Goal: Task Accomplishment & Management: Complete application form

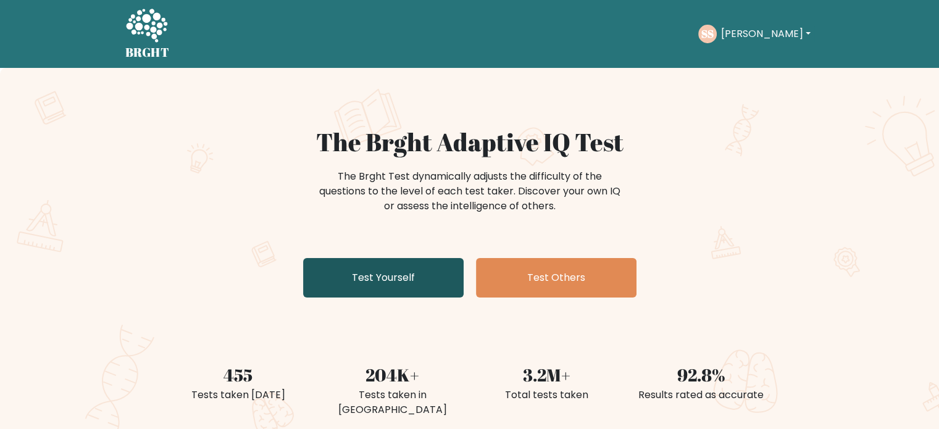
click at [405, 277] on link "Test Yourself" at bounding box center [383, 278] width 161 height 40
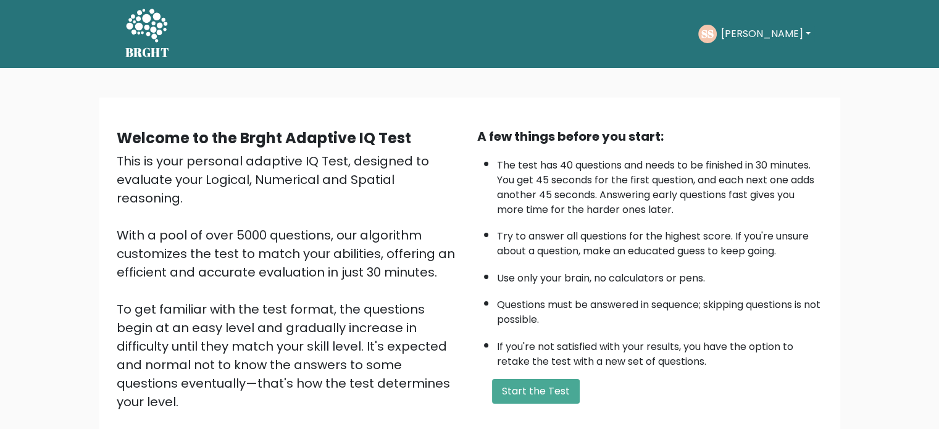
scroll to position [136, 0]
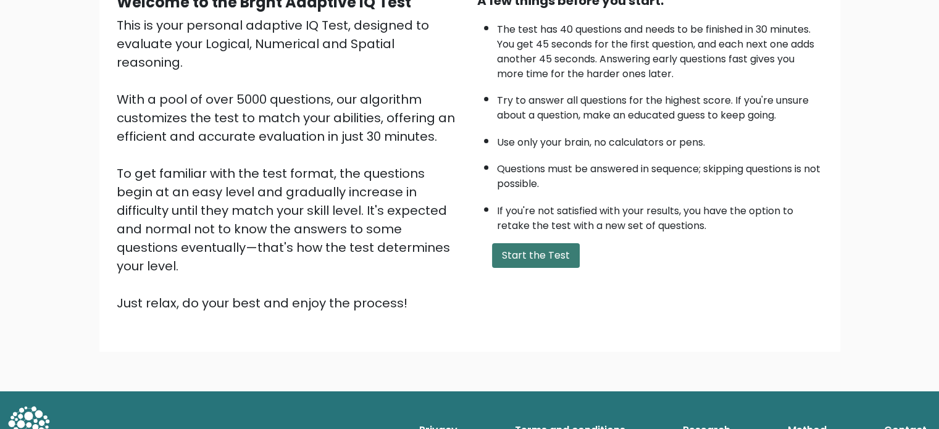
click at [556, 245] on button "Start the Test" at bounding box center [536, 255] width 88 height 25
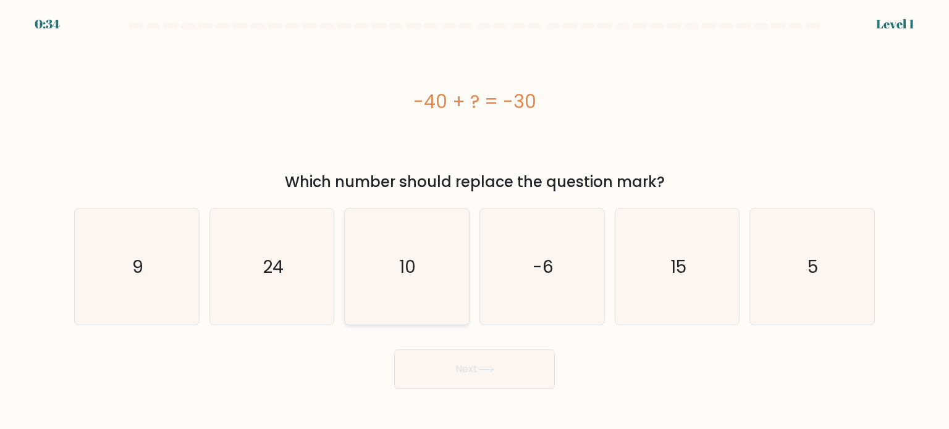
click at [405, 270] on text "10" at bounding box center [408, 266] width 17 height 25
click at [474, 221] on input "c. 10" at bounding box center [474, 218] width 1 height 6
radio input "true"
click at [441, 367] on button "Next" at bounding box center [474, 370] width 161 height 40
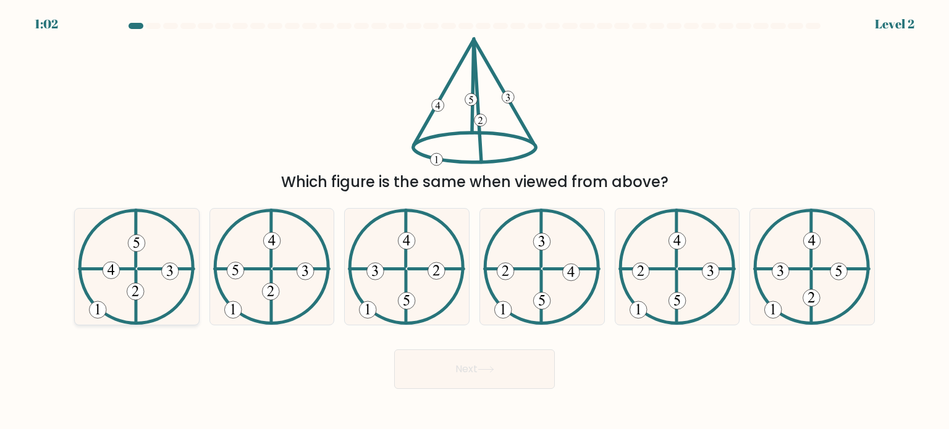
click at [178, 298] on icon at bounding box center [136, 267] width 117 height 116
click at [474, 221] on input "a." at bounding box center [474, 218] width 1 height 6
radio input "true"
click at [412, 374] on button "Next" at bounding box center [474, 370] width 161 height 40
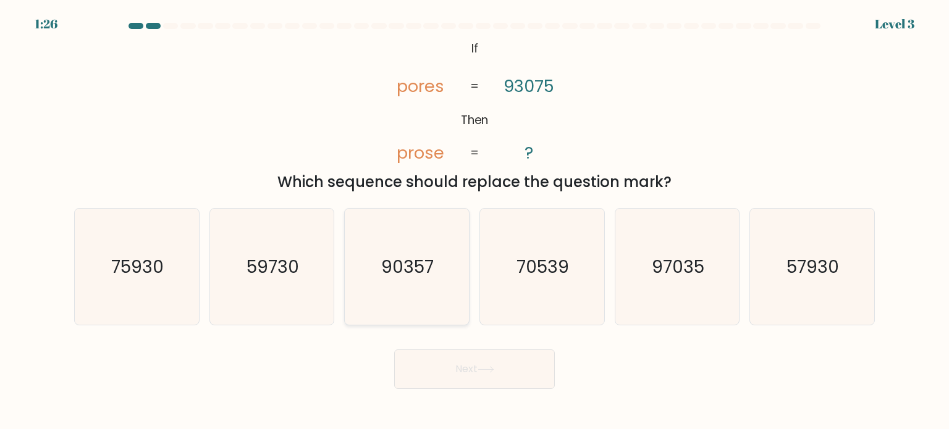
click at [413, 254] on text "90357" at bounding box center [408, 266] width 52 height 25
click at [474, 221] on input "c. 90357" at bounding box center [474, 218] width 1 height 6
radio input "true"
click at [459, 375] on button "Next" at bounding box center [474, 370] width 161 height 40
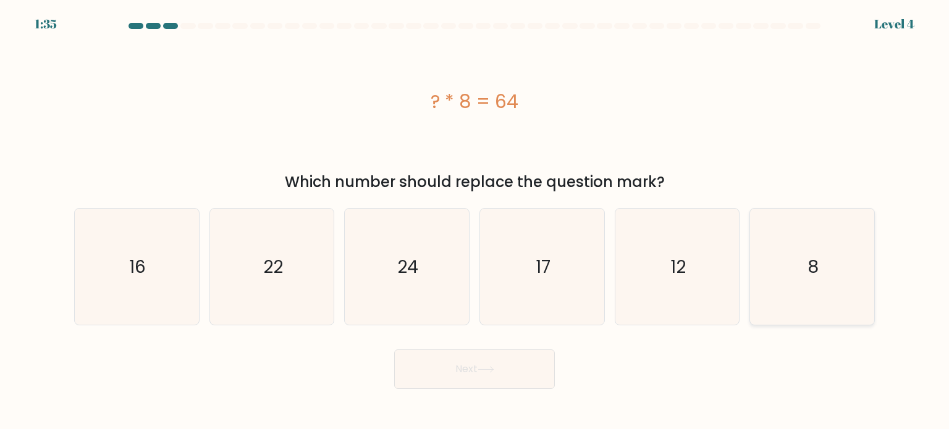
click at [770, 249] on icon "8" at bounding box center [811, 267] width 116 height 116
click at [475, 221] on input "f. 8" at bounding box center [474, 218] width 1 height 6
radio input "true"
click at [485, 375] on button "Next" at bounding box center [474, 370] width 161 height 40
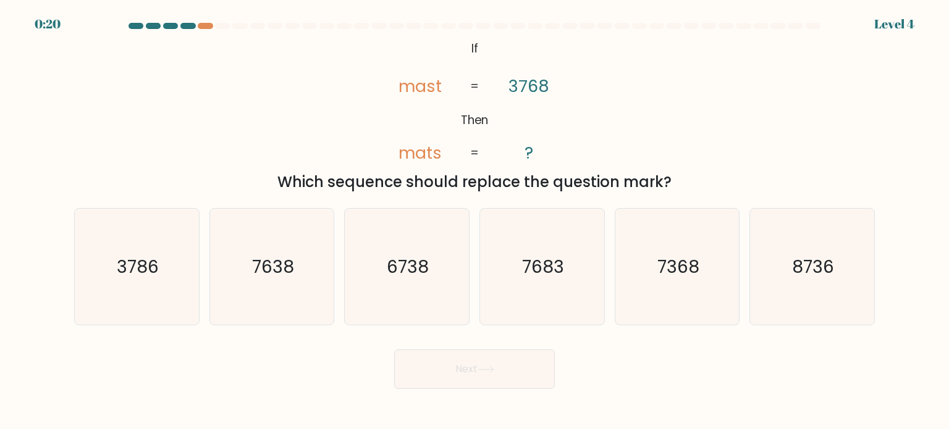
click at [186, 27] on div at bounding box center [187, 26] width 15 height 6
click at [119, 241] on icon "3786" at bounding box center [136, 267] width 116 height 116
click at [474, 221] on input "a. 3786" at bounding box center [474, 218] width 1 height 6
radio input "true"
click at [413, 360] on button "Next" at bounding box center [474, 370] width 161 height 40
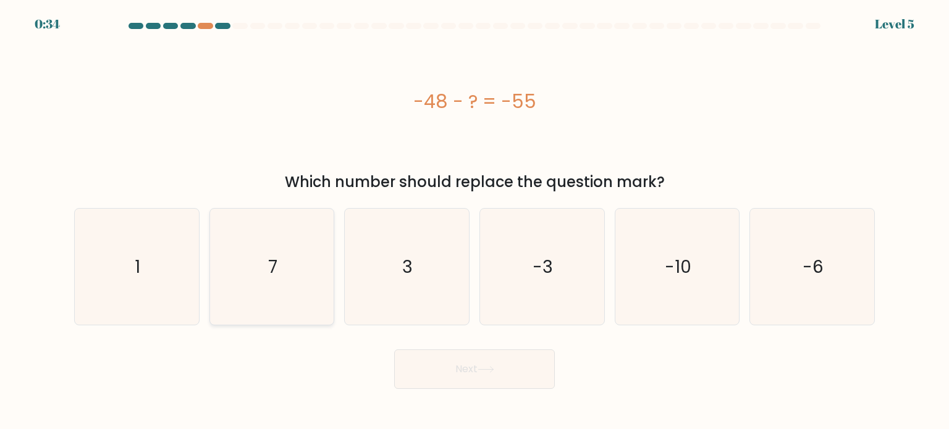
click at [309, 275] on icon "7" at bounding box center [272, 267] width 116 height 116
click at [474, 221] on input "b. 7" at bounding box center [474, 218] width 1 height 6
radio input "true"
click at [441, 366] on button "Next" at bounding box center [474, 370] width 161 height 40
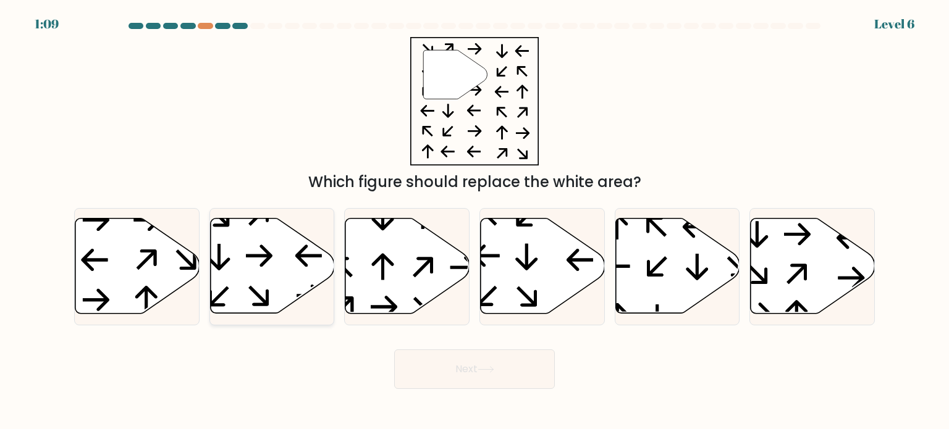
click at [238, 246] on icon at bounding box center [272, 266] width 124 height 95
click at [474, 221] on input "b." at bounding box center [474, 218] width 1 height 6
radio input "true"
click at [507, 367] on button "Next" at bounding box center [474, 370] width 161 height 40
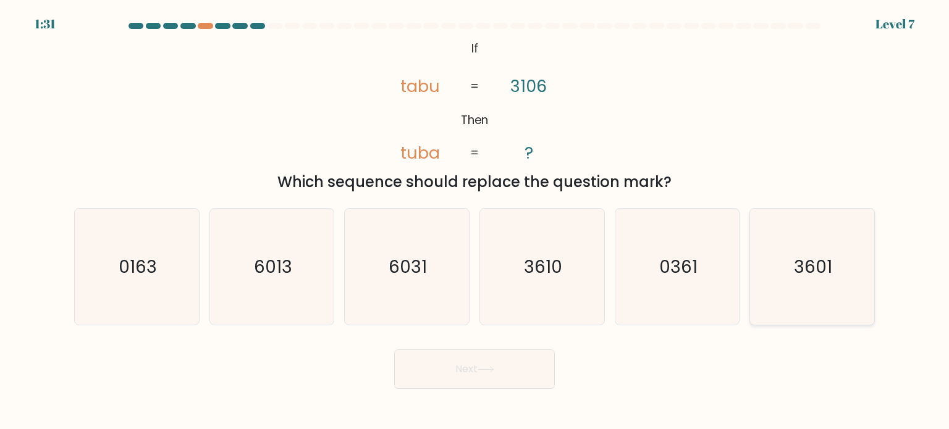
click at [803, 270] on text "3601" at bounding box center [813, 266] width 38 height 25
click at [475, 221] on input "f. 3601" at bounding box center [474, 218] width 1 height 6
radio input "true"
click at [470, 366] on button "Next" at bounding box center [474, 370] width 161 height 40
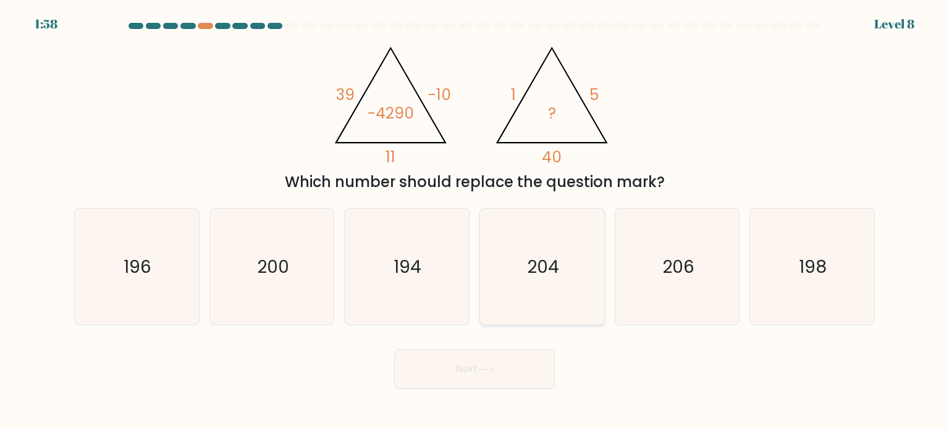
click at [504, 302] on icon "204" at bounding box center [542, 267] width 116 height 116
click at [475, 221] on input "d. 204" at bounding box center [474, 218] width 1 height 6
radio input "true"
click at [492, 372] on icon at bounding box center [485, 369] width 17 height 7
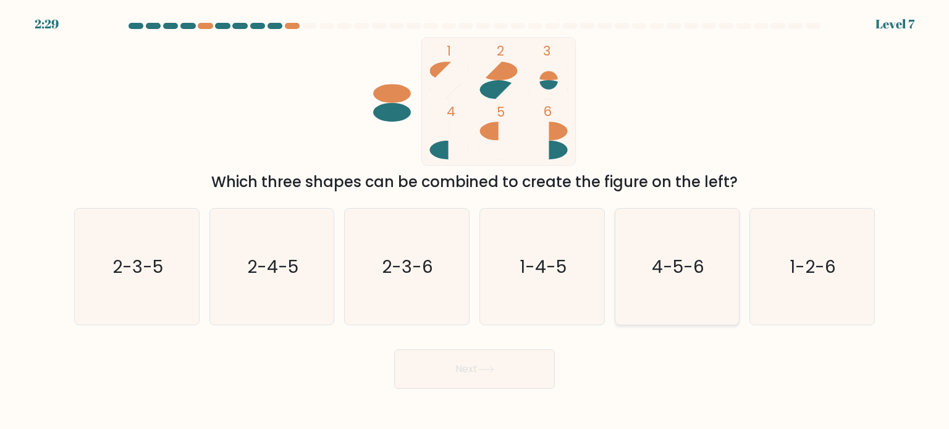
drag, startPoint x: 684, startPoint y: 263, endPoint x: 637, endPoint y: 281, distance: 49.7
click at [637, 281] on icon "4-5-6" at bounding box center [677, 267] width 116 height 116
click at [475, 221] on input "e. 4-5-6" at bounding box center [474, 218] width 1 height 6
radio input "true"
click at [487, 383] on button "Next" at bounding box center [474, 370] width 161 height 40
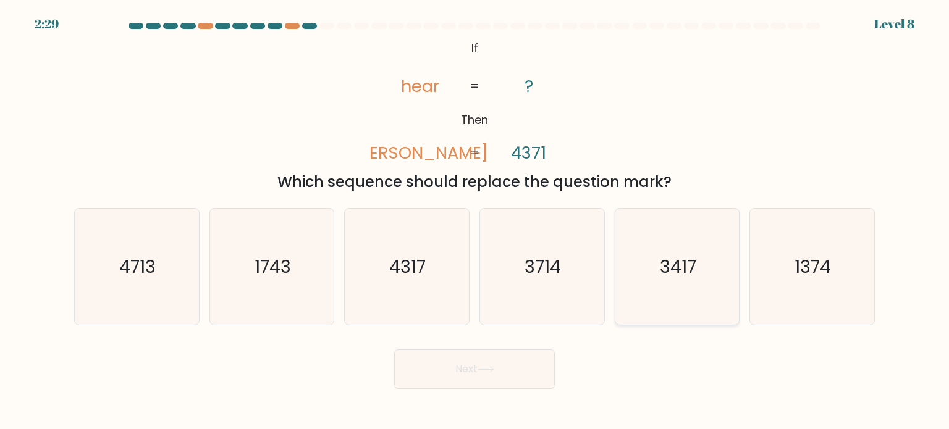
click at [661, 275] on text "3417" at bounding box center [678, 266] width 36 height 25
click at [475, 221] on input "e. 3417" at bounding box center [474, 218] width 1 height 6
radio input "true"
click at [457, 367] on button "Next" at bounding box center [474, 370] width 161 height 40
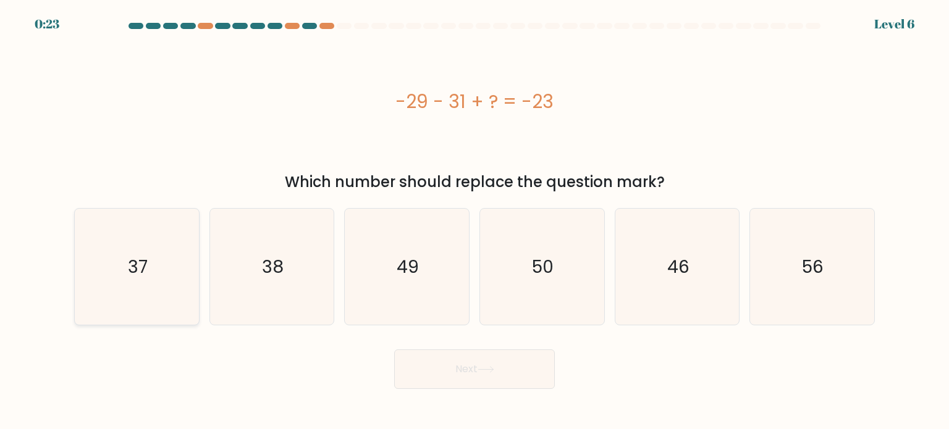
click at [148, 210] on icon "37" at bounding box center [136, 267] width 116 height 116
click at [474, 215] on input "a. 37" at bounding box center [474, 218] width 1 height 6
radio input "true"
click at [428, 380] on button "Next" at bounding box center [474, 370] width 161 height 40
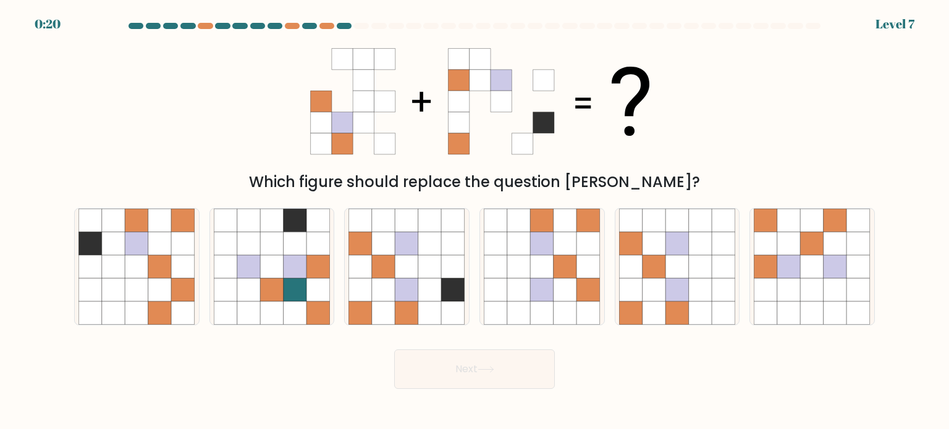
click at [453, 376] on button "Next" at bounding box center [474, 370] width 161 height 40
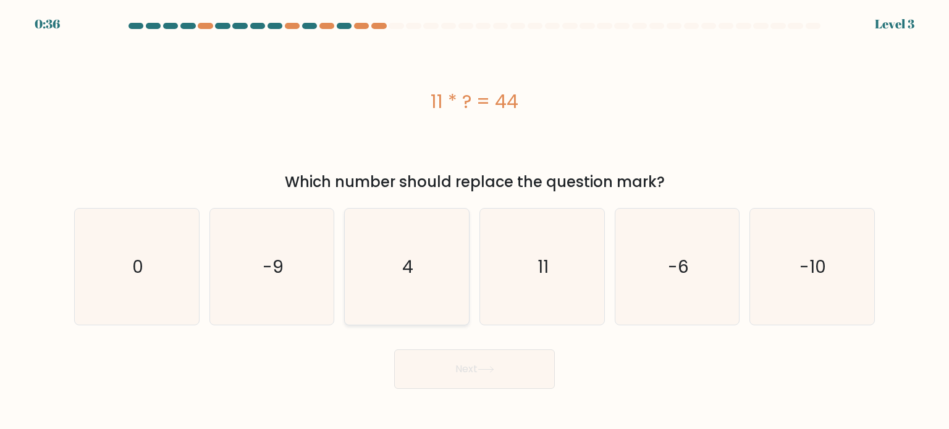
click at [393, 271] on icon "4" at bounding box center [406, 267] width 116 height 116
click at [474, 221] on input "c. 4" at bounding box center [474, 218] width 1 height 6
radio input "true"
click at [461, 380] on button "Next" at bounding box center [474, 370] width 161 height 40
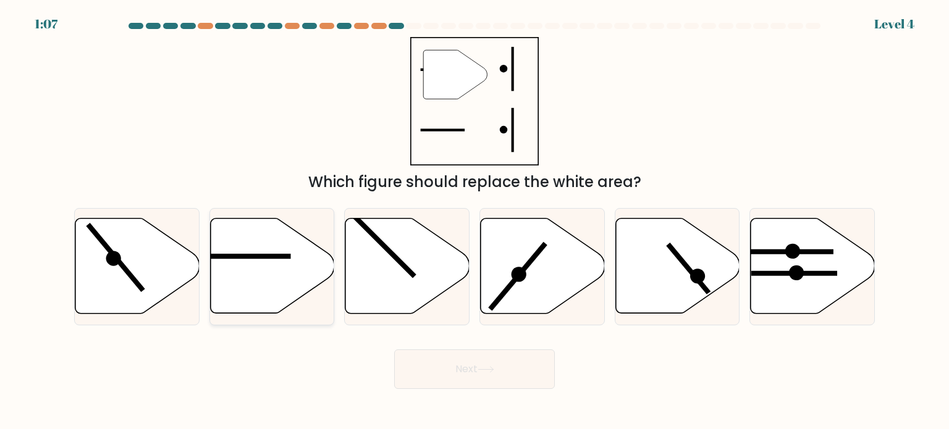
click at [269, 303] on icon at bounding box center [272, 266] width 124 height 95
click at [474, 221] on input "b." at bounding box center [474, 218] width 1 height 6
radio input "true"
click at [465, 389] on body "1:06 Level 4" at bounding box center [474, 214] width 949 height 429
click at [489, 375] on button "Next" at bounding box center [474, 370] width 161 height 40
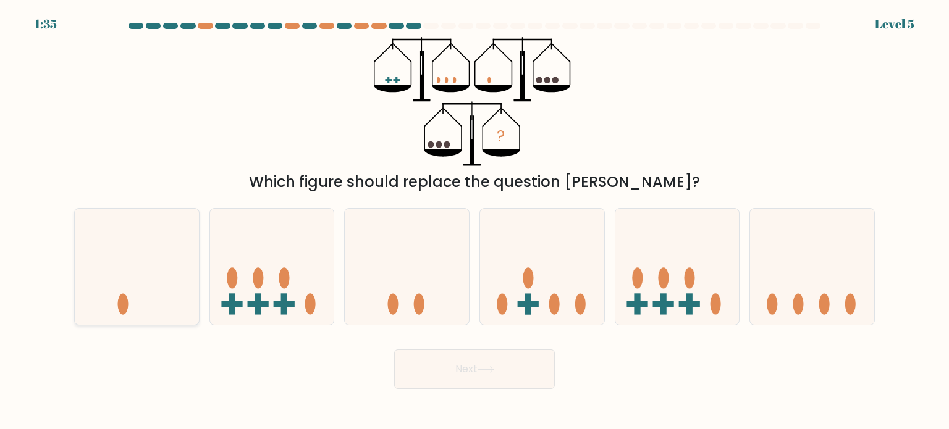
click at [120, 275] on icon at bounding box center [137, 267] width 124 height 103
click at [474, 221] on input "a." at bounding box center [474, 218] width 1 height 6
radio input "true"
click at [480, 351] on button "Next" at bounding box center [474, 370] width 161 height 40
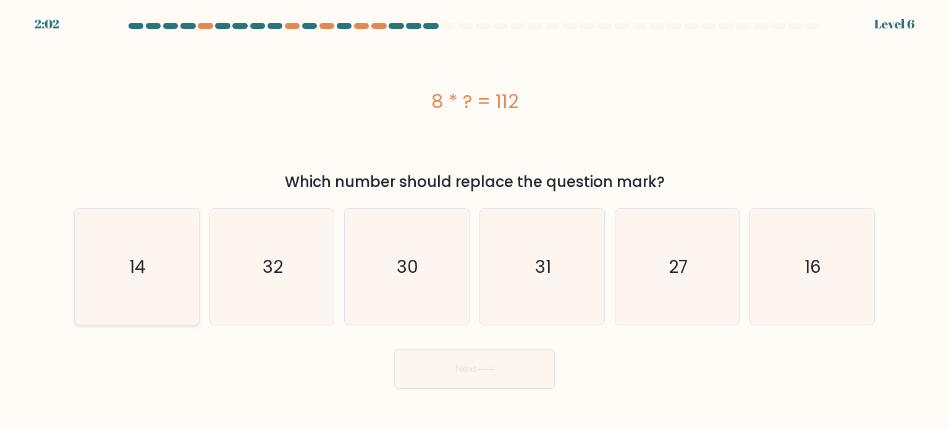
click at [126, 295] on icon "14" at bounding box center [136, 267] width 116 height 116
click at [474, 221] on input "a. 14" at bounding box center [474, 218] width 1 height 6
radio input "true"
click at [492, 373] on button "Next" at bounding box center [474, 370] width 161 height 40
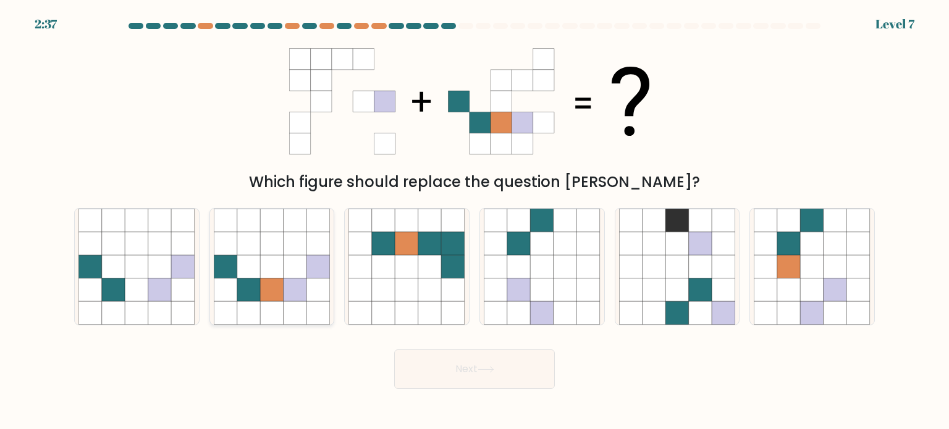
click at [303, 256] on icon at bounding box center [294, 266] width 23 height 23
click at [474, 221] on input "b." at bounding box center [474, 218] width 1 height 6
radio input "true"
click at [497, 382] on button "Next" at bounding box center [474, 370] width 161 height 40
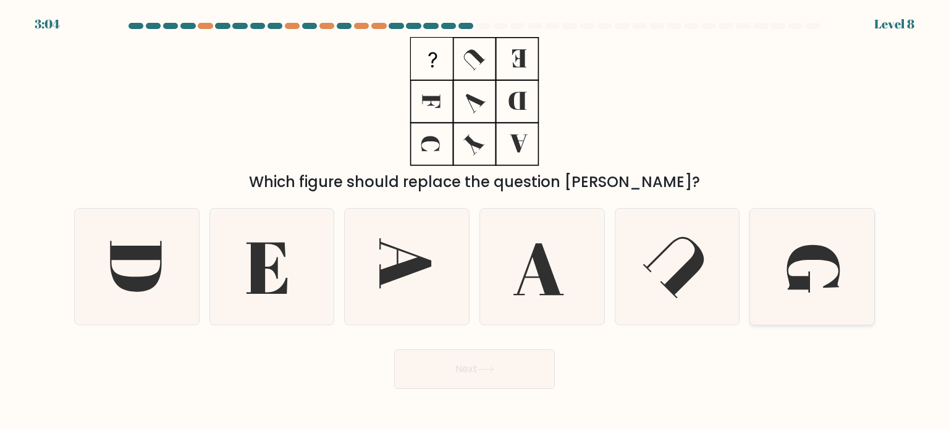
click at [784, 291] on icon at bounding box center [811, 267] width 116 height 116
click at [475, 221] on input "f." at bounding box center [474, 218] width 1 height 6
radio input "true"
click at [499, 371] on button "Next" at bounding box center [474, 370] width 161 height 40
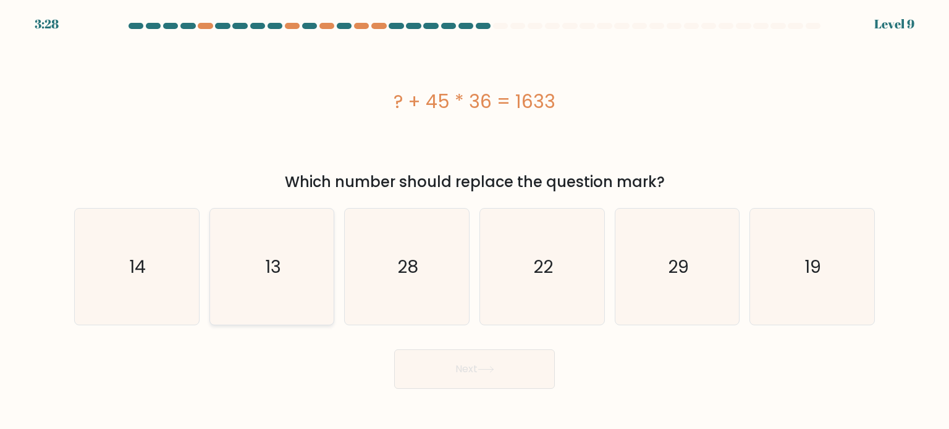
click at [321, 276] on icon "13" at bounding box center [272, 267] width 116 height 116
click at [474, 221] on input "b. 13" at bounding box center [474, 218] width 1 height 6
radio input "true"
click at [453, 350] on button "Next" at bounding box center [474, 370] width 161 height 40
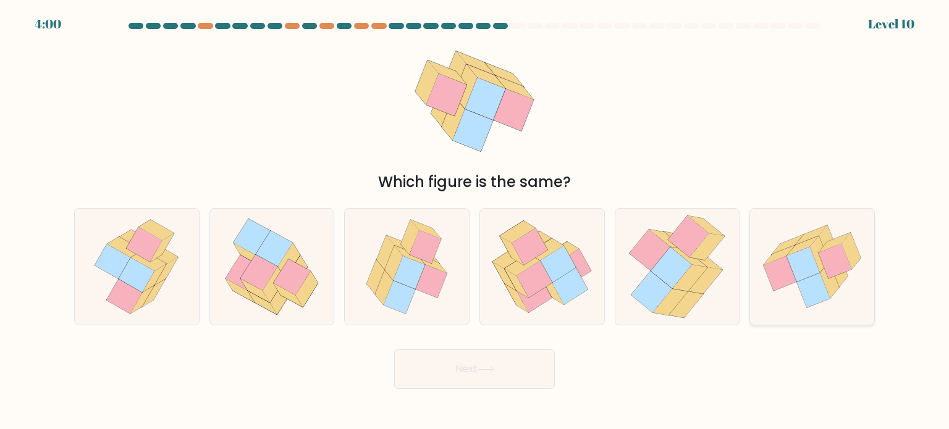
click at [818, 272] on icon at bounding box center [803, 264] width 33 height 35
click at [475, 221] on input "f." at bounding box center [474, 218] width 1 height 6
radio input "true"
click at [457, 358] on button "Next" at bounding box center [474, 370] width 161 height 40
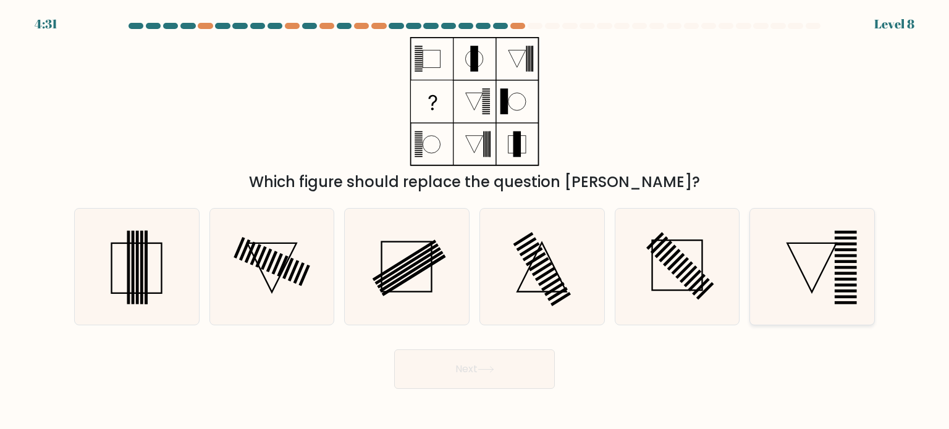
click at [807, 262] on icon at bounding box center [811, 267] width 116 height 116
click at [475, 221] on input "f." at bounding box center [474, 218] width 1 height 6
radio input "true"
click at [828, 263] on icon at bounding box center [811, 266] width 115 height 115
click at [475, 221] on input "f." at bounding box center [474, 218] width 1 height 6
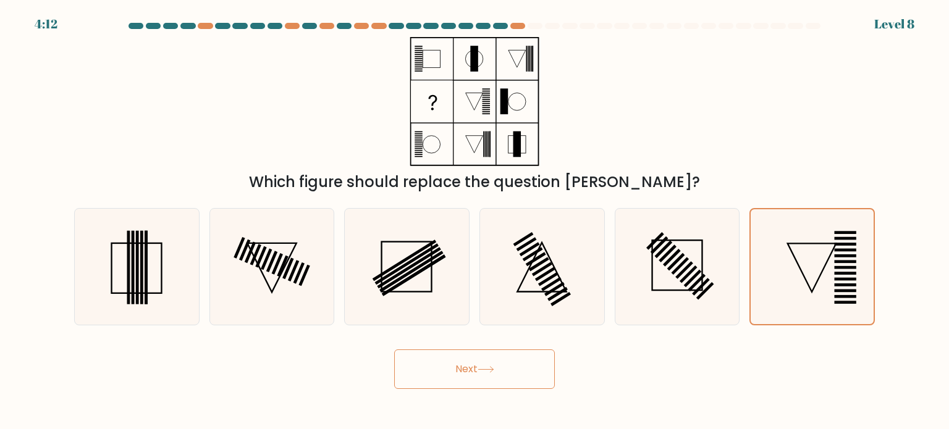
click at [453, 360] on button "Next" at bounding box center [474, 370] width 161 height 40
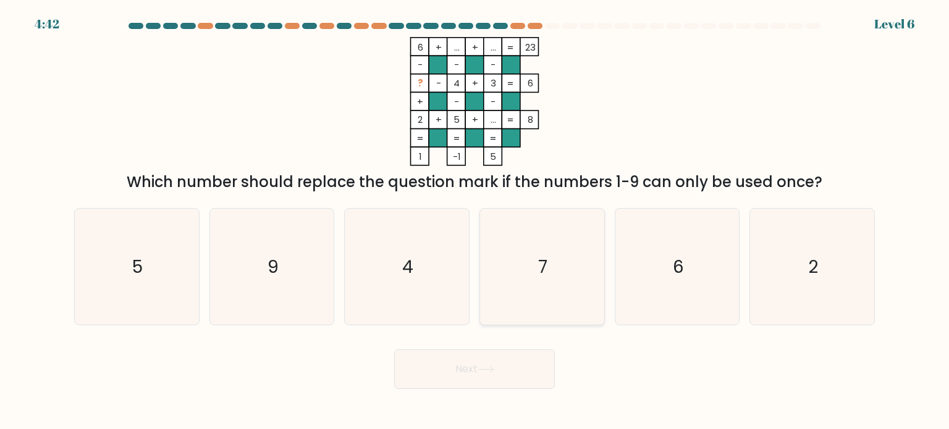
click at [531, 239] on icon "7" at bounding box center [542, 267] width 116 height 116
click at [475, 221] on input "d. 7" at bounding box center [474, 218] width 1 height 6
radio input "true"
click at [488, 378] on button "Next" at bounding box center [474, 370] width 161 height 40
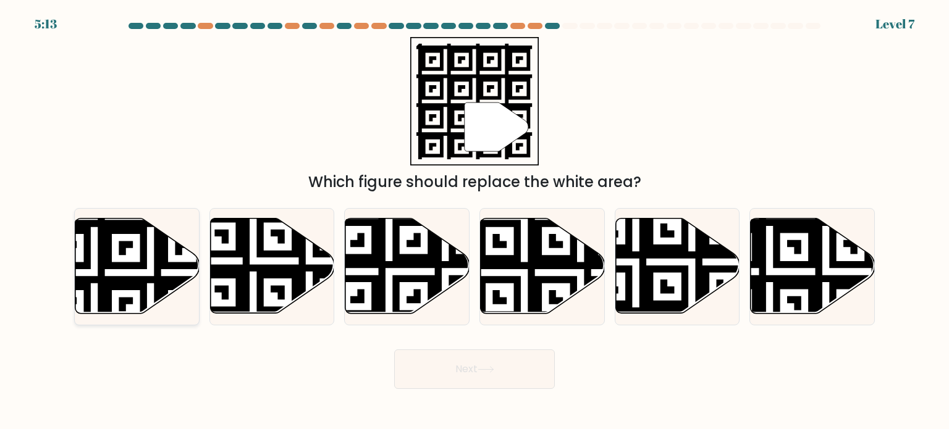
click at [125, 265] on icon at bounding box center [94, 216] width 225 height 225
click at [474, 221] on input "a." at bounding box center [474, 218] width 1 height 6
radio input "true"
click at [475, 385] on button "Next" at bounding box center [474, 370] width 161 height 40
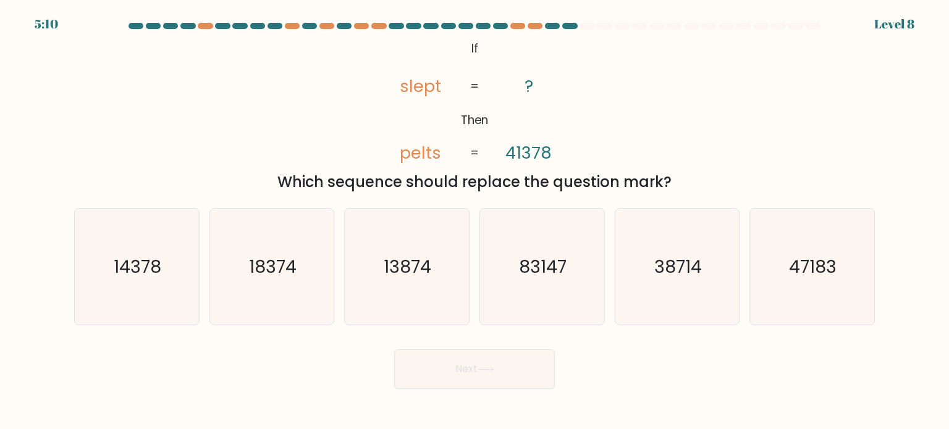
click at [479, 380] on button "Next" at bounding box center [474, 370] width 161 height 40
click at [573, 266] on icon "83147" at bounding box center [542, 267] width 116 height 116
click at [475, 221] on input "d. 83147" at bounding box center [474, 218] width 1 height 6
radio input "true"
click at [489, 369] on icon at bounding box center [485, 369] width 17 height 7
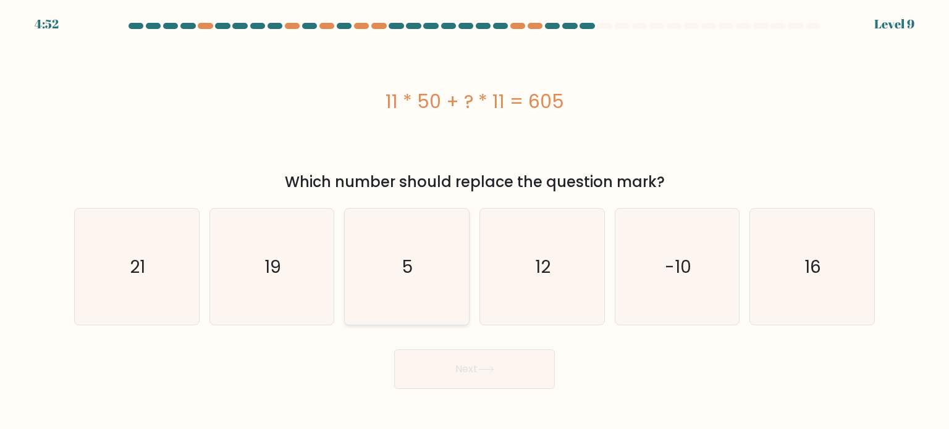
click at [413, 274] on text "5" at bounding box center [408, 266] width 10 height 25
click at [474, 221] on input "c. 5" at bounding box center [474, 218] width 1 height 6
radio input "true"
click at [484, 361] on button "Next" at bounding box center [474, 370] width 161 height 40
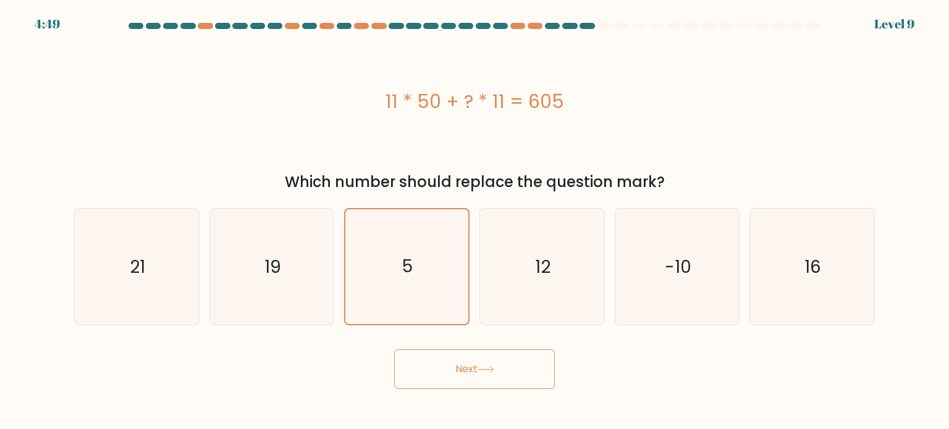
click at [467, 377] on button "Next" at bounding box center [474, 370] width 161 height 40
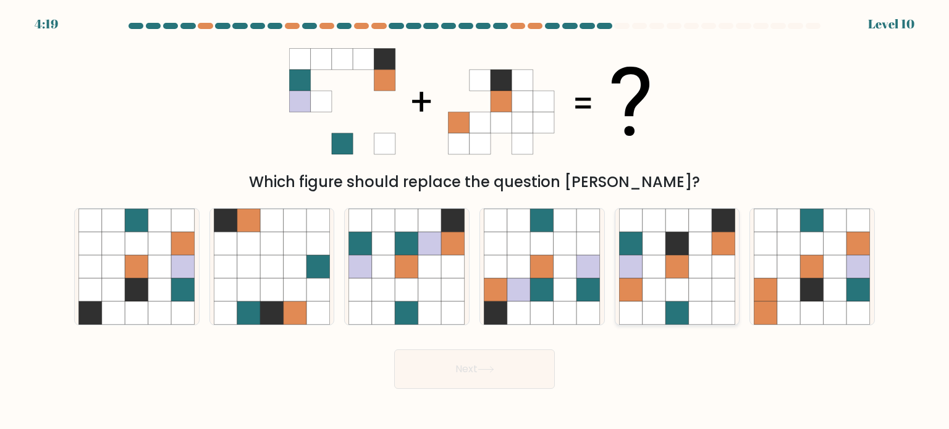
click at [655, 273] on icon at bounding box center [653, 266] width 23 height 23
click at [475, 221] on input "e." at bounding box center [474, 218] width 1 height 6
radio input "true"
click at [467, 367] on button "Next" at bounding box center [474, 370] width 161 height 40
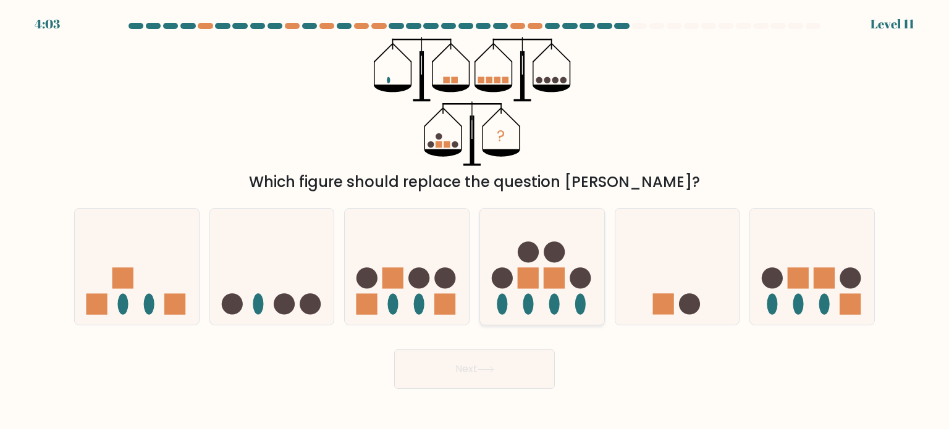
click at [560, 269] on rect at bounding box center [553, 277] width 21 height 21
click at [475, 221] on input "d." at bounding box center [474, 218] width 1 height 6
radio input "true"
click at [459, 382] on button "Next" at bounding box center [474, 370] width 161 height 40
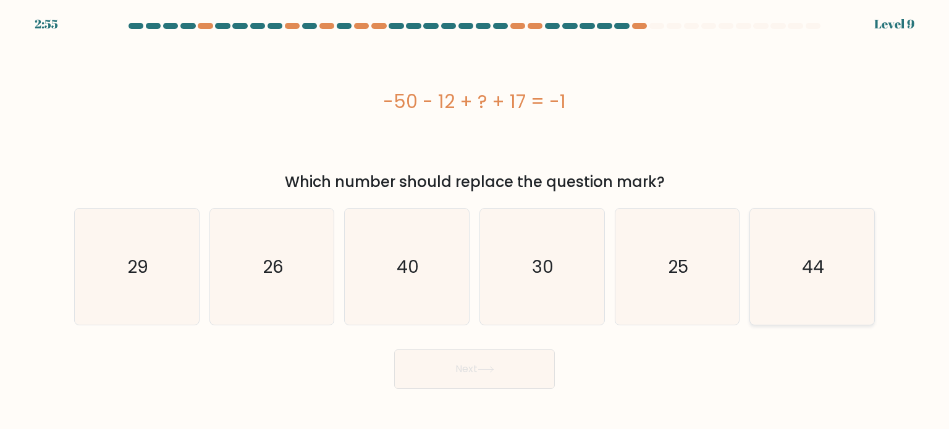
click at [874, 280] on div "44" at bounding box center [811, 266] width 125 height 117
click at [475, 221] on input "f. 44" at bounding box center [474, 218] width 1 height 6
radio input "true"
click at [468, 367] on button "Next" at bounding box center [474, 370] width 161 height 40
click at [493, 375] on button "Next" at bounding box center [474, 370] width 161 height 40
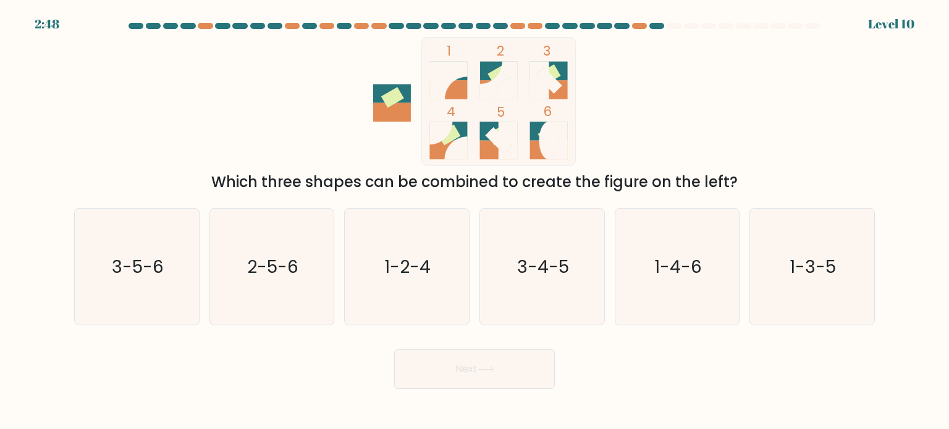
drag, startPoint x: 493, startPoint y: 375, endPoint x: 320, endPoint y: 380, distance: 173.0
click at [320, 380] on div "Next" at bounding box center [474, 364] width 815 height 49
click at [535, 251] on icon "3-4-5" at bounding box center [542, 267] width 116 height 116
click at [475, 221] on input "d. 3-4-5" at bounding box center [474, 218] width 1 height 6
radio input "true"
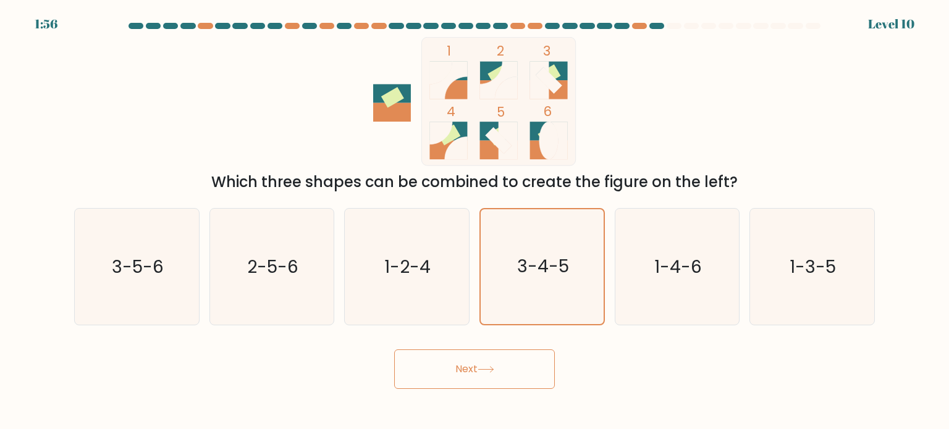
click at [511, 381] on button "Next" at bounding box center [474, 370] width 161 height 40
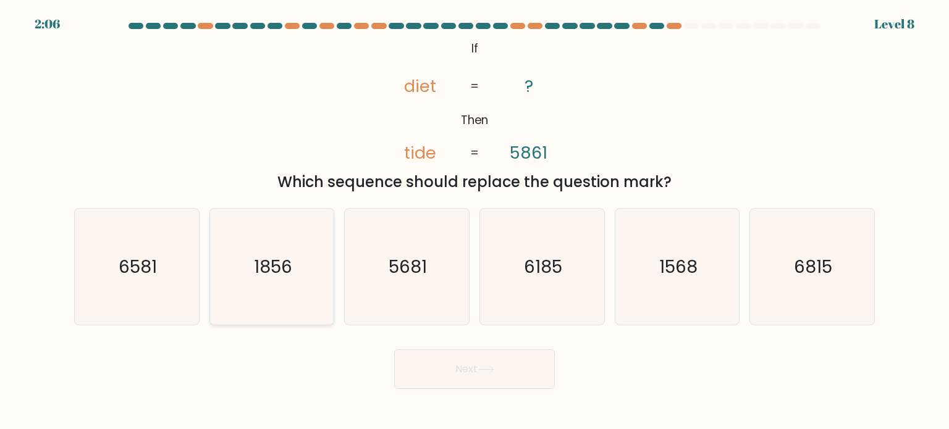
click at [257, 283] on icon "1856" at bounding box center [272, 267] width 116 height 116
click at [474, 221] on input "b. 1856" at bounding box center [474, 218] width 1 height 6
radio input "true"
click at [434, 363] on button "Next" at bounding box center [474, 370] width 161 height 40
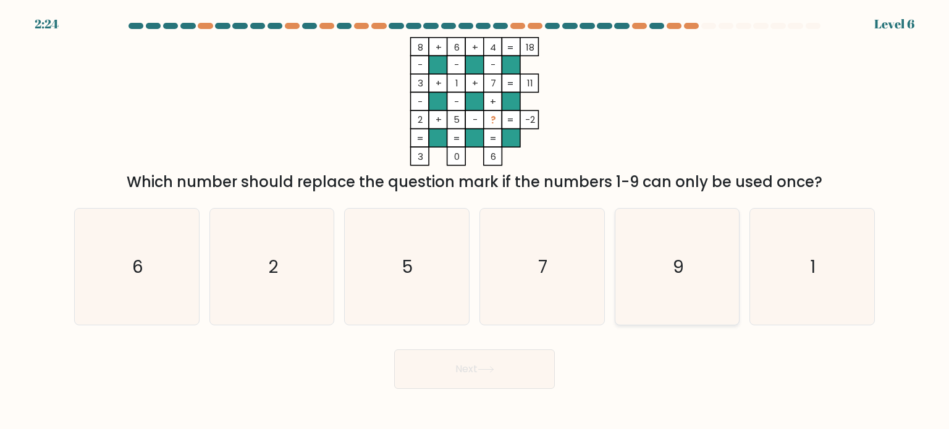
click at [654, 283] on icon "9" at bounding box center [677, 267] width 116 height 116
click at [475, 221] on input "e. 9" at bounding box center [474, 218] width 1 height 6
radio input "true"
click at [535, 372] on button "Next" at bounding box center [474, 370] width 161 height 40
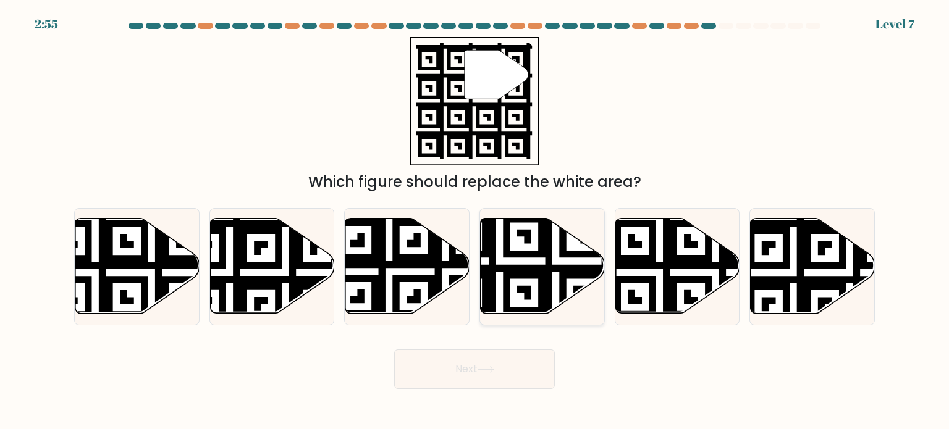
click at [553, 298] on icon at bounding box center [542, 266] width 124 height 95
click at [475, 221] on input "d." at bounding box center [474, 218] width 1 height 6
radio input "true"
click at [485, 390] on body "2:55 Level 7" at bounding box center [474, 214] width 949 height 429
click at [534, 364] on button "Next" at bounding box center [474, 370] width 161 height 40
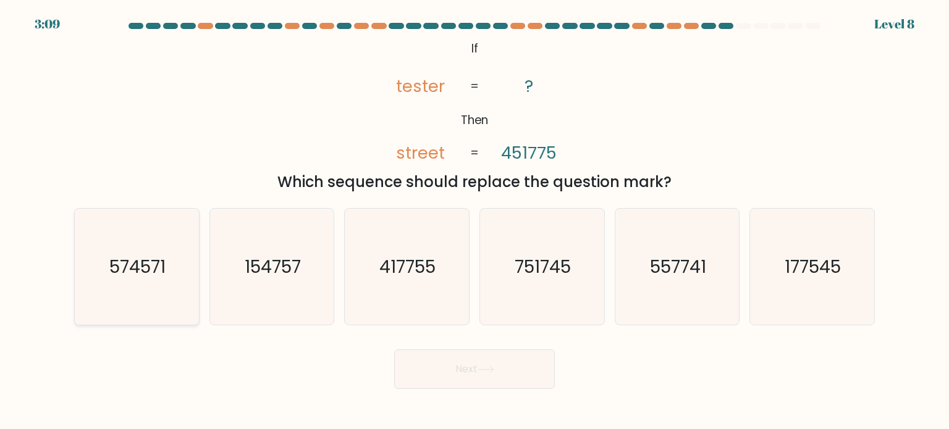
click at [133, 253] on icon "574571" at bounding box center [136, 267] width 116 height 116
click at [474, 221] on input "a. 574571" at bounding box center [474, 218] width 1 height 6
radio input "true"
click at [476, 368] on button "Next" at bounding box center [474, 370] width 161 height 40
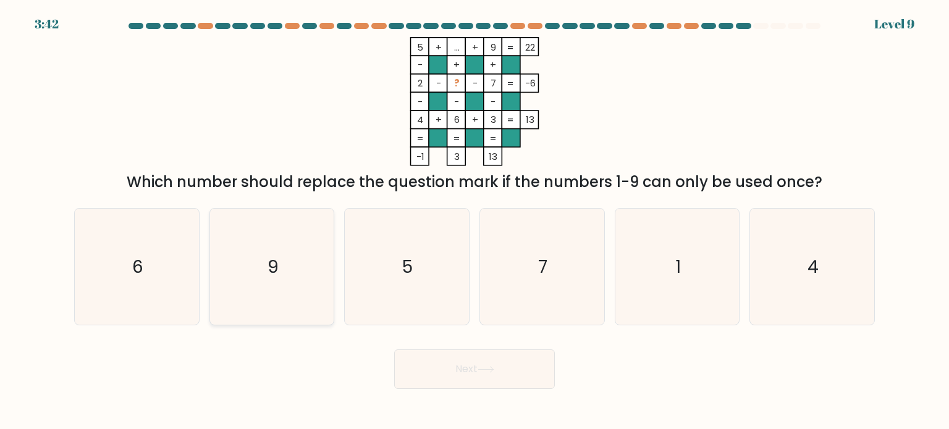
click at [286, 262] on icon "9" at bounding box center [272, 267] width 116 height 116
click at [474, 221] on input "b. 9" at bounding box center [474, 218] width 1 height 6
radio input "true"
click at [505, 367] on button "Next" at bounding box center [474, 370] width 161 height 40
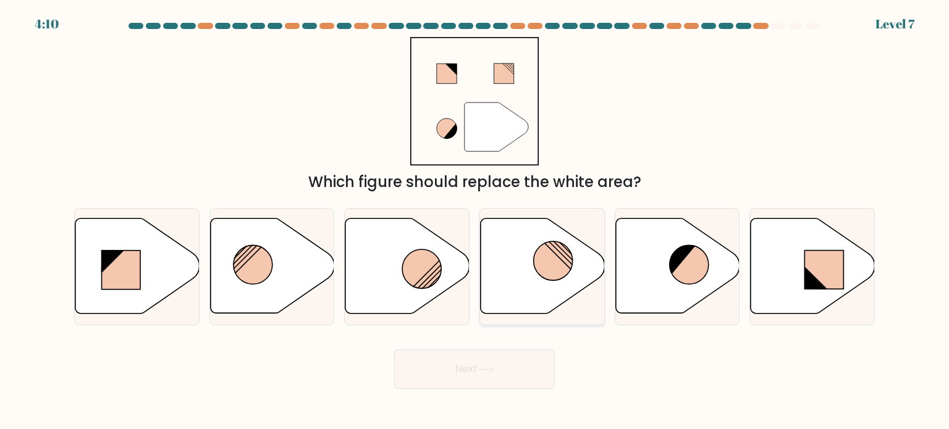
click at [519, 254] on icon at bounding box center [542, 266] width 124 height 95
click at [475, 221] on input "d." at bounding box center [474, 218] width 1 height 6
radio input "true"
click at [492, 368] on icon at bounding box center [485, 369] width 17 height 7
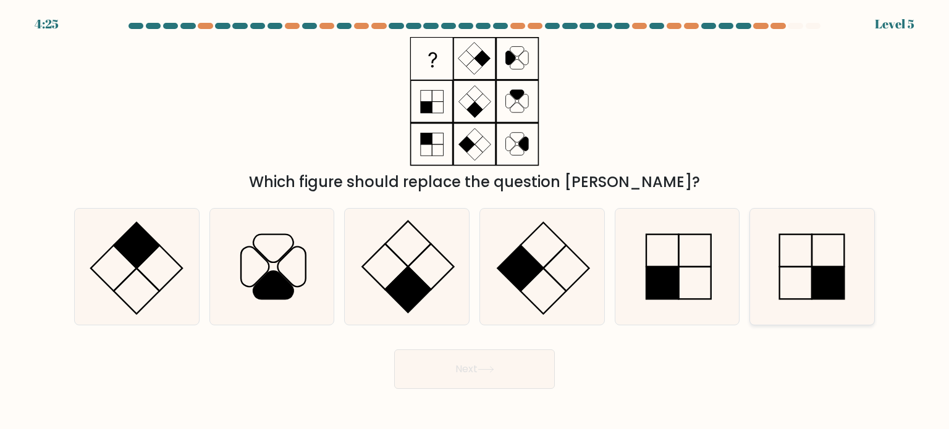
click at [792, 275] on icon at bounding box center [811, 267] width 116 height 116
click at [475, 221] on input "f." at bounding box center [474, 218] width 1 height 6
radio input "true"
click at [482, 364] on button "Next" at bounding box center [474, 370] width 161 height 40
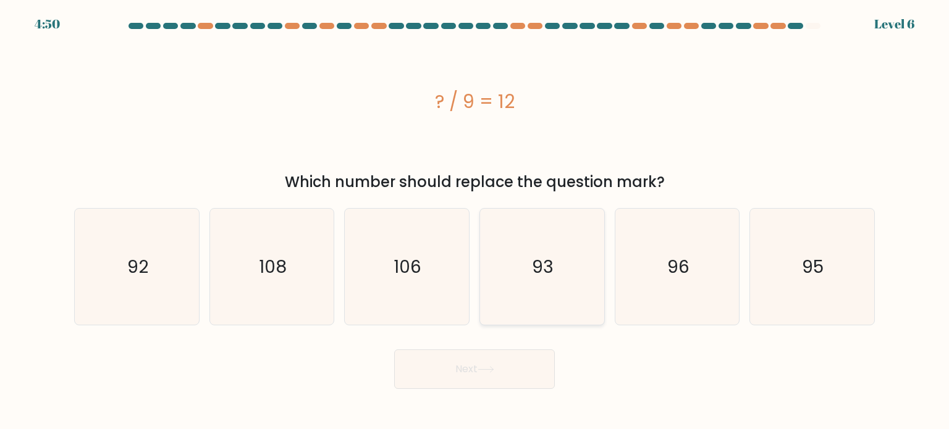
click at [557, 288] on icon "93" at bounding box center [542, 267] width 116 height 116
click at [475, 221] on input "d. 93" at bounding box center [474, 218] width 1 height 6
radio input "true"
click at [481, 371] on icon at bounding box center [485, 369] width 17 height 7
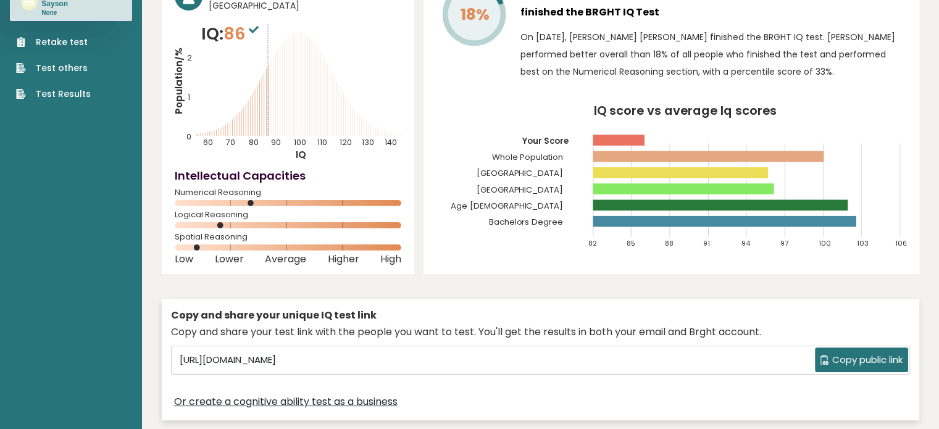
scroll to position [82, 0]
